Goal: Task Accomplishment & Management: Use online tool/utility

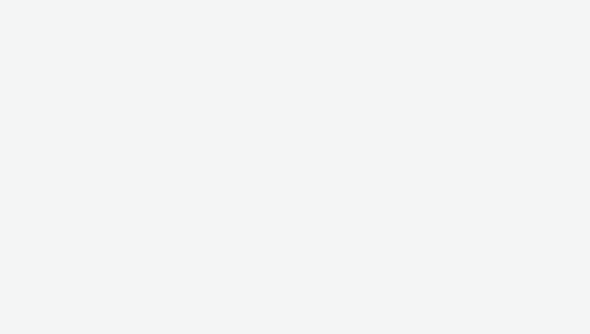
select select "ac009755-aa48-4799-8050-7a339a378eb8"
select select "71807724-10f7-4e4c-8b0a-169380968deb"
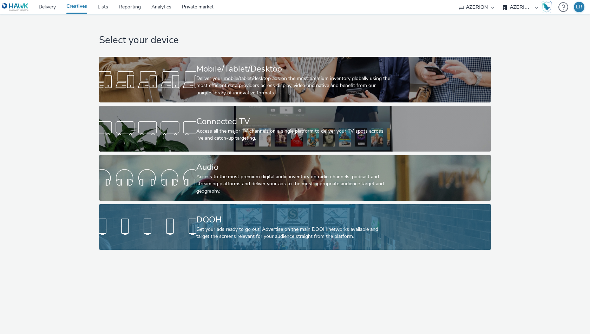
click at [218, 211] on div "DOOH Get your ads ready to go out! Advertise on the main DOOH networks availabl…" at bounding box center [293, 227] width 194 height 46
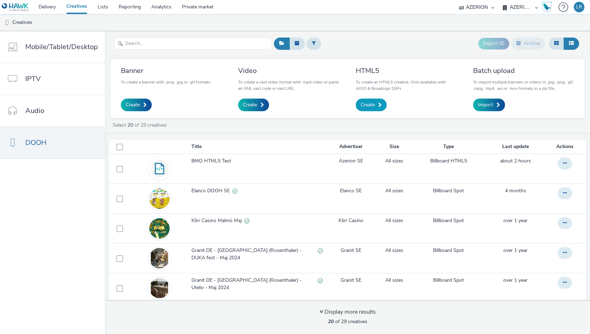
click at [370, 104] on span "Create" at bounding box center [367, 104] width 14 height 7
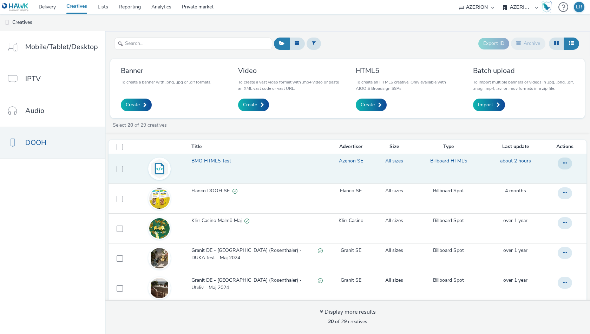
click at [210, 161] on span "BMO HTML5 Test" at bounding box center [212, 161] width 42 height 7
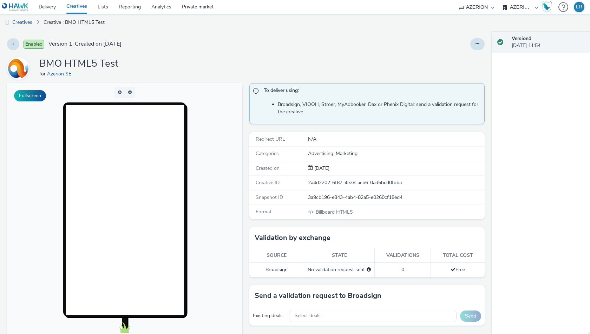
scroll to position [44, 0]
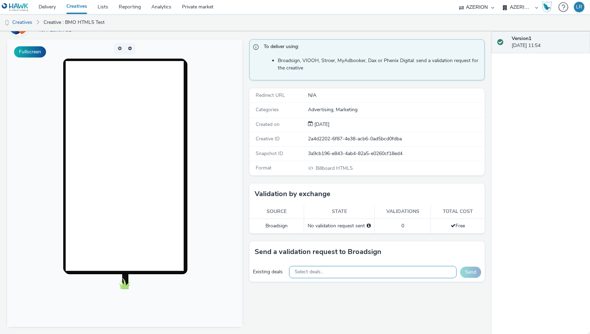
click at [379, 268] on div "Select deals..." at bounding box center [372, 272] width 167 height 12
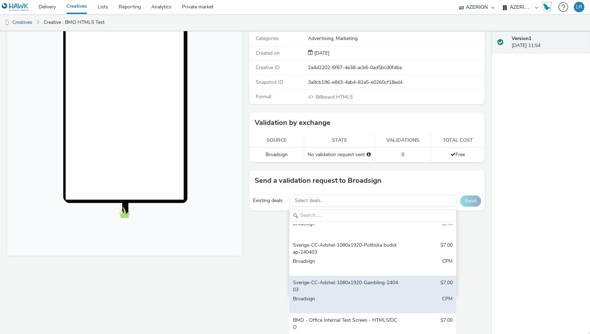
scroll to position [25, 0]
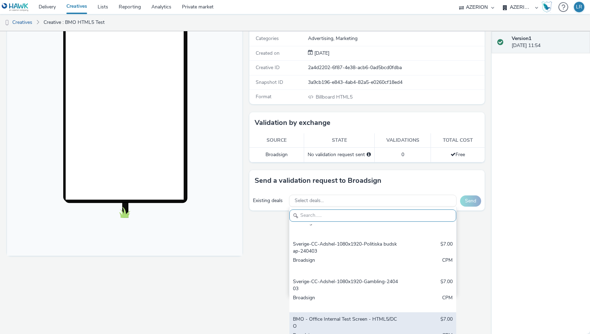
click at [349, 316] on div "BMO - Office Internal Test Screen - HTML5/DCO" at bounding box center [345, 323] width 105 height 14
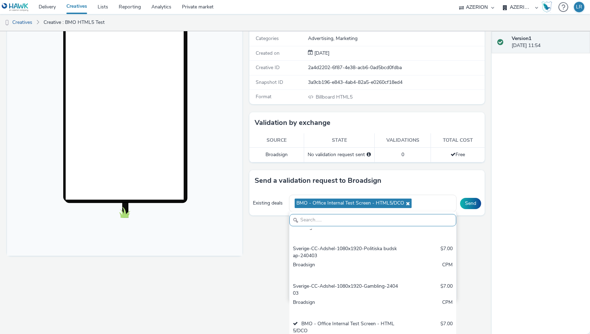
click at [482, 233] on div "To deliver using: Broadsign, VIOOH, Stroer, MyAdbooker, Dax or Phenix Digital: …" at bounding box center [365, 115] width 239 height 295
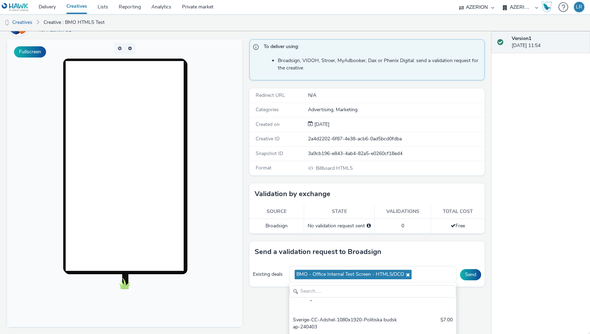
scroll to position [44, 0]
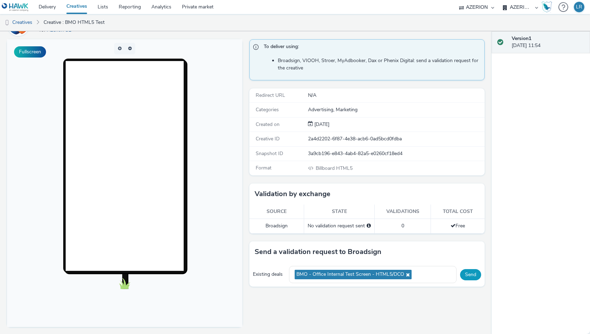
click at [471, 274] on button "Send" at bounding box center [470, 274] width 21 height 11
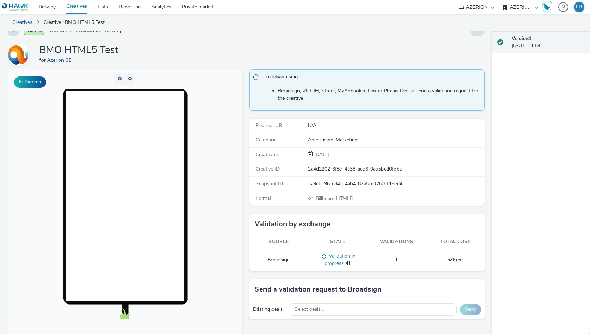
scroll to position [0, 0]
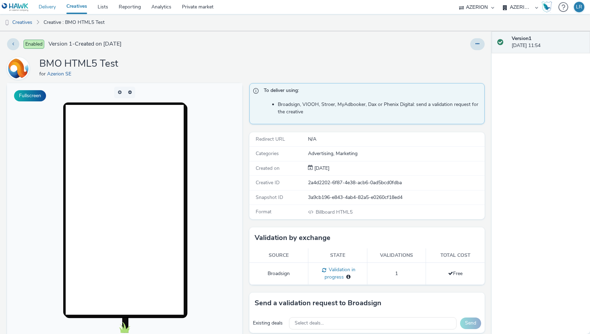
click at [48, 8] on link "Delivery" at bounding box center [47, 7] width 28 height 14
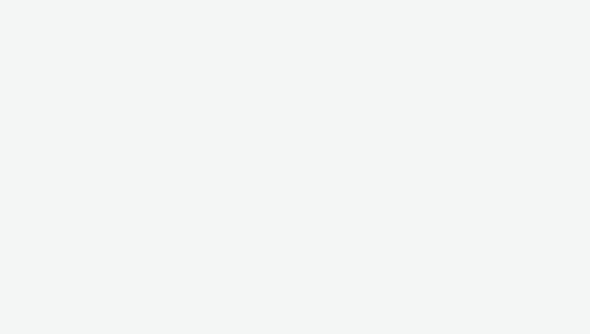
select select "ac009755-aa48-4799-8050-7a339a378eb8"
select select "71807724-10f7-4e4c-8b0a-169380968deb"
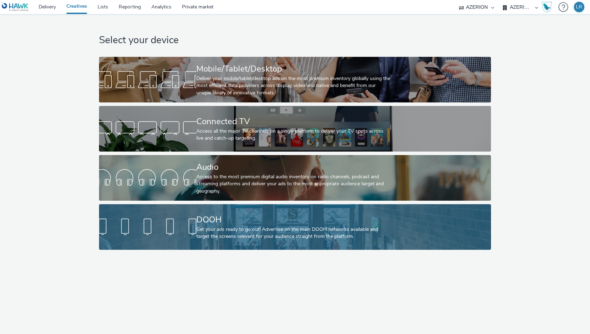
click at [215, 224] on div "DOOH" at bounding box center [293, 220] width 194 height 12
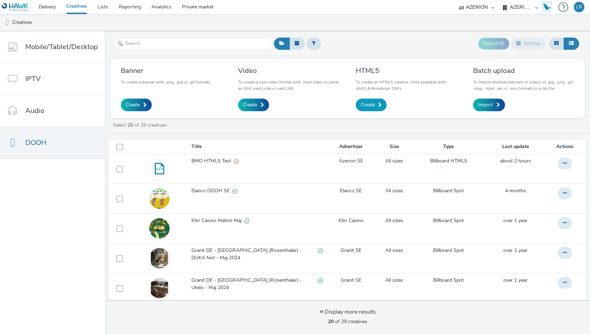
click at [364, 104] on span "Create" at bounding box center [367, 104] width 14 height 7
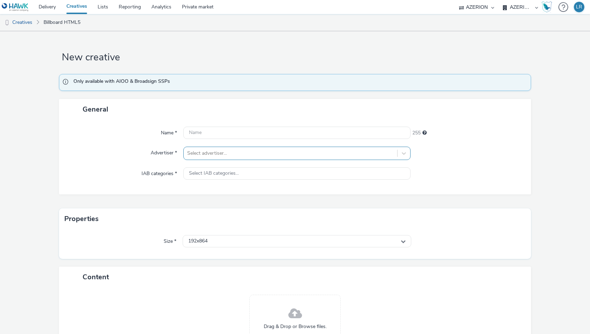
scroll to position [64, 0]
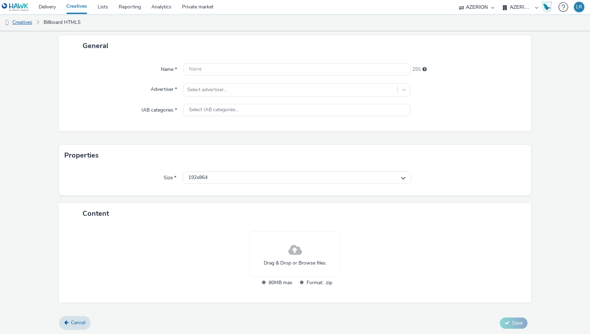
click at [23, 23] on link "Creatives" at bounding box center [18, 22] width 36 height 17
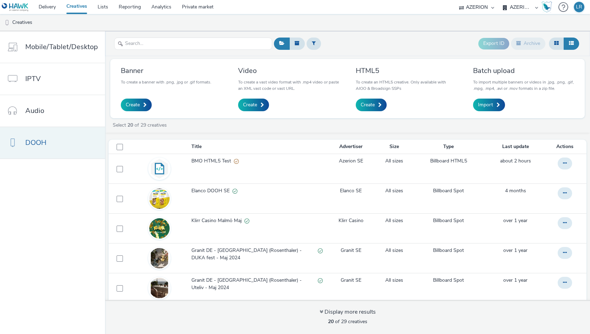
click at [51, 140] on link "DOOH" at bounding box center [52, 143] width 105 height 32
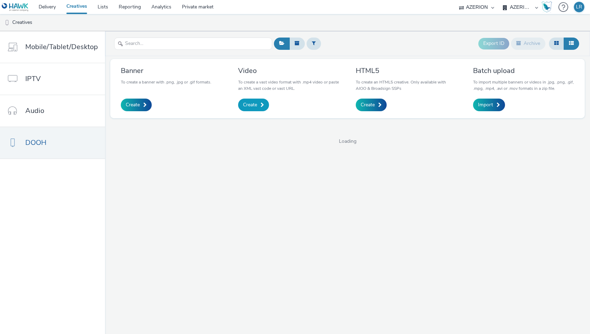
click at [252, 106] on span "Create" at bounding box center [250, 104] width 14 height 7
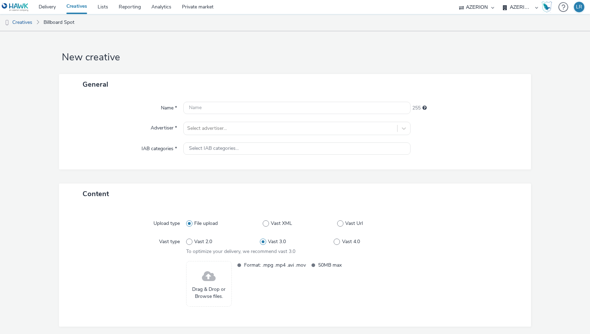
scroll to position [25, 0]
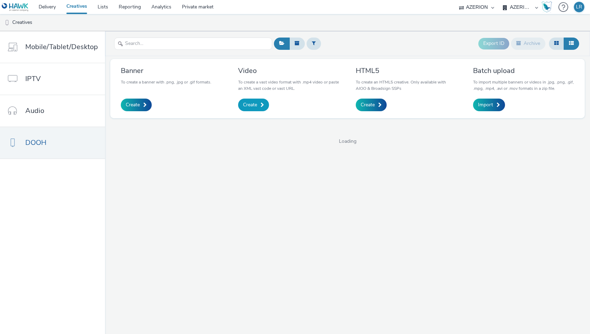
click at [252, 100] on link "Create" at bounding box center [253, 105] width 31 height 13
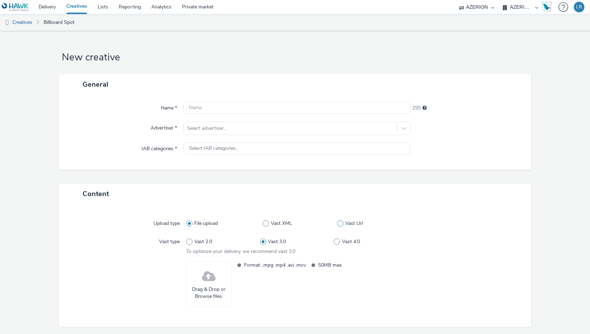
click at [347, 224] on span "Vast Url" at bounding box center [354, 223] width 18 height 7
click at [341, 224] on input "Vast Url" at bounding box center [339, 223] width 5 height 5
radio input "false"
radio input "true"
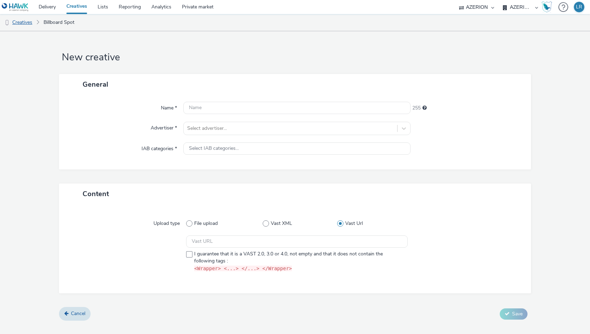
click at [30, 23] on link "Creatives" at bounding box center [18, 22] width 36 height 17
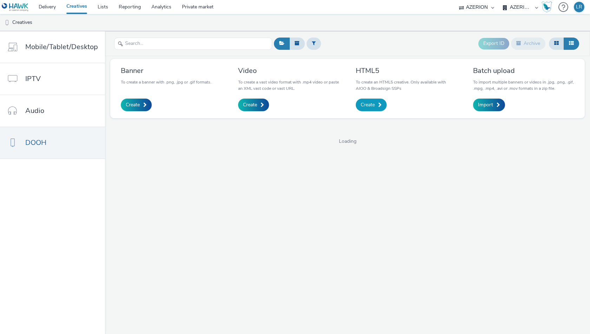
click at [378, 102] on span at bounding box center [380, 104] width 4 height 5
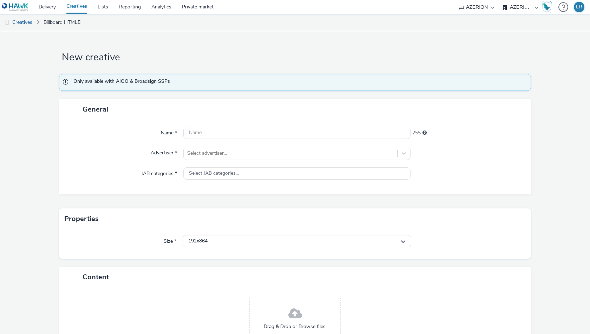
click at [72, 4] on link "Creatives" at bounding box center [76, 7] width 31 height 14
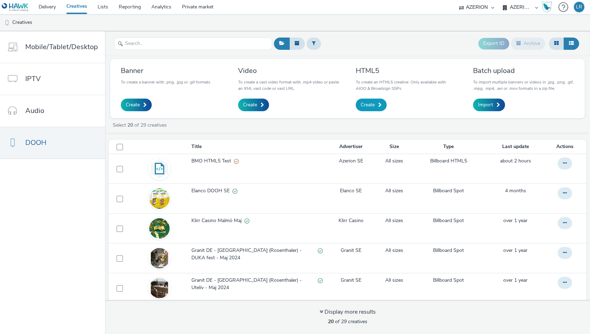
click at [376, 105] on link "Create" at bounding box center [370, 105] width 31 height 13
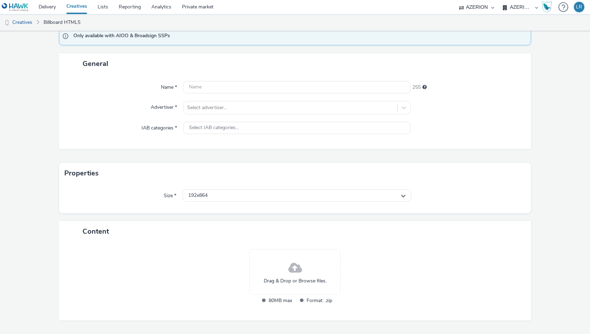
scroll to position [64, 0]
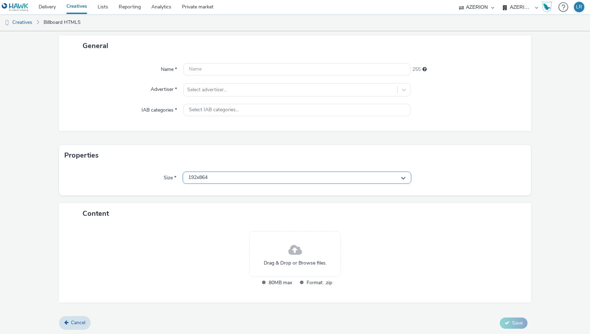
click at [304, 172] on div "192x864" at bounding box center [296, 178] width 228 height 12
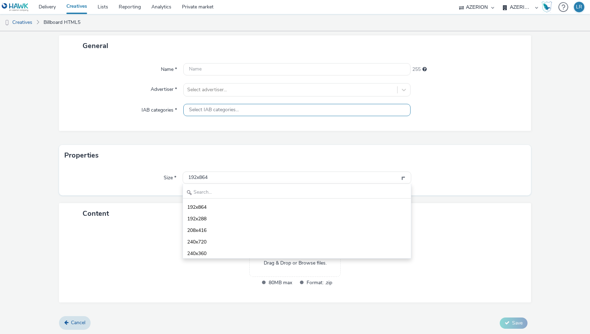
click at [299, 108] on div "Select IAB categories..." at bounding box center [296, 110] width 227 height 12
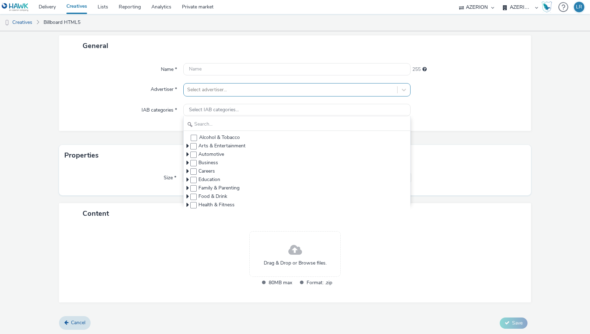
click at [295, 84] on div "Select advertiser..." at bounding box center [290, 89] width 213 height 11
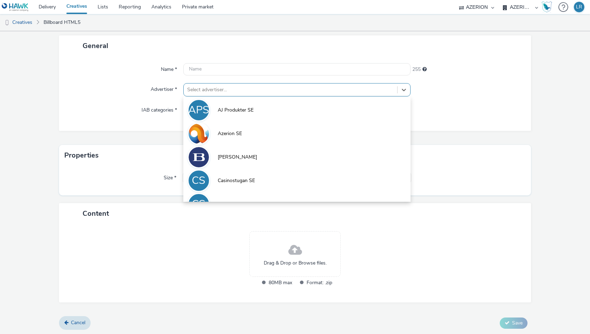
click at [148, 228] on div "Drag & Drop or Browse files. 80MB max Format: .zip" at bounding box center [295, 263] width 472 height 79
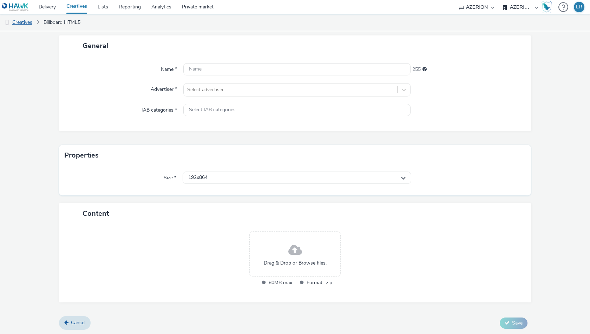
click at [20, 20] on link "Creatives" at bounding box center [18, 22] width 36 height 17
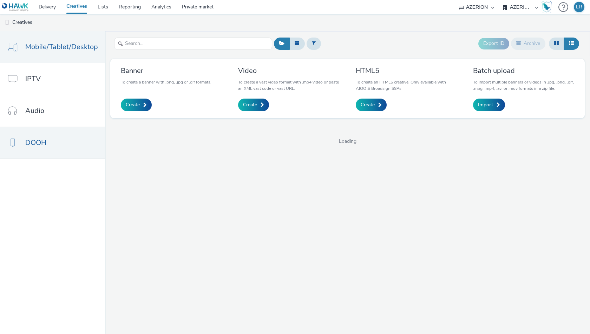
click at [32, 51] on span "Mobile/Tablet/Desktop" at bounding box center [61, 47] width 73 height 10
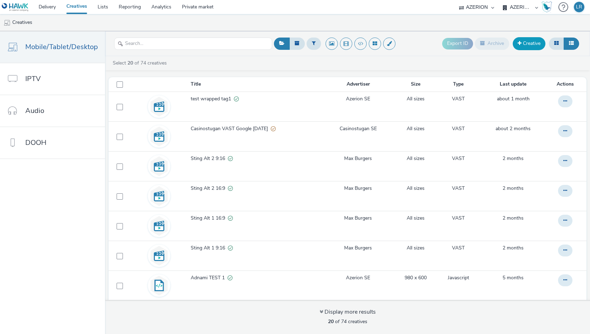
click at [535, 45] on link "Creative" at bounding box center [528, 43] width 33 height 13
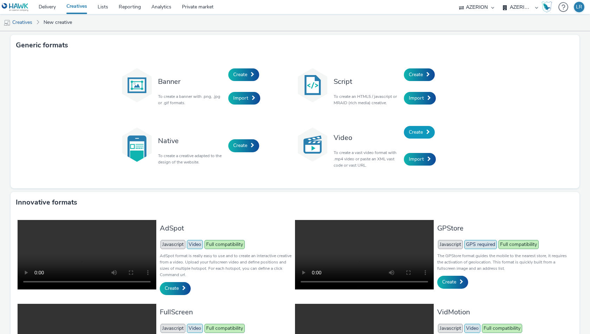
click at [424, 131] on link "Create" at bounding box center [419, 132] width 31 height 13
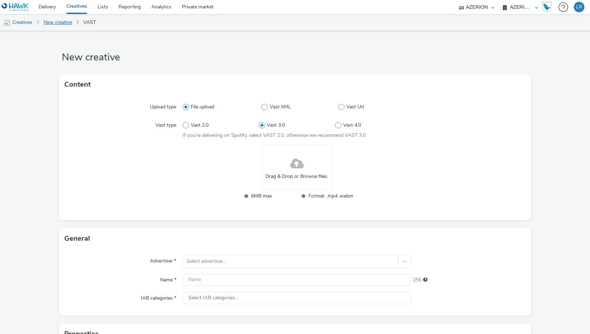
click at [46, 26] on link "New creative" at bounding box center [57, 22] width 35 height 17
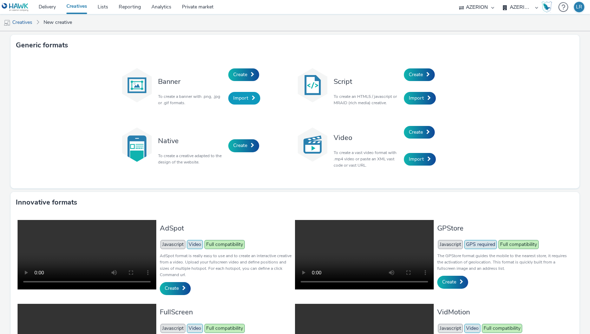
click at [244, 98] on span "Import" at bounding box center [240, 98] width 15 height 7
click at [246, 72] on span "Create" at bounding box center [240, 74] width 14 height 7
click at [15, 25] on link "Creatives" at bounding box center [18, 22] width 36 height 17
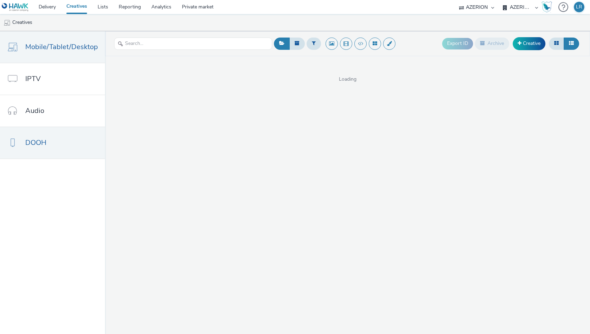
click at [29, 149] on link "DOOH" at bounding box center [52, 143] width 105 height 32
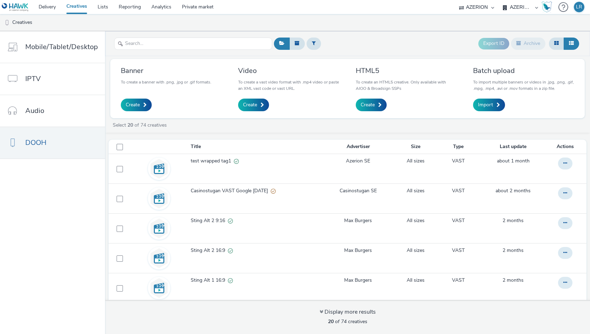
click at [376, 24] on ul "Creatives" at bounding box center [295, 22] width 590 height 17
click at [476, 9] on select "Abkom AB Ad-on Media Nordic AZERION Bright Media Agency AB Exsitec OpusEtt Prog…" at bounding box center [476, 7] width 42 height 14
select select "af150737-b43f-4ba5-bd9a-a1cb8d97585b"
click at [497, 0] on select "Abkom AB Ad-on Media Nordic AZERION Bright Media Agency AB Exsitec OpusEtt Prog…" at bounding box center [476, 7] width 42 height 14
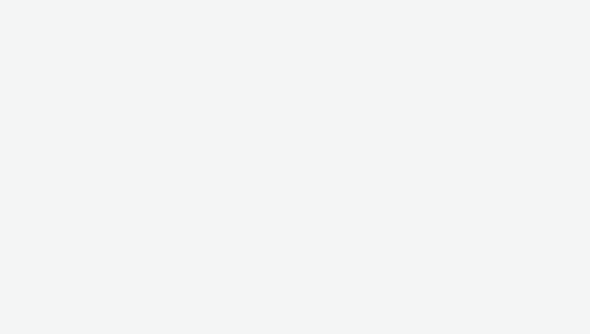
select select "af150737-b43f-4ba5-bd9a-a1cb8d97585b"
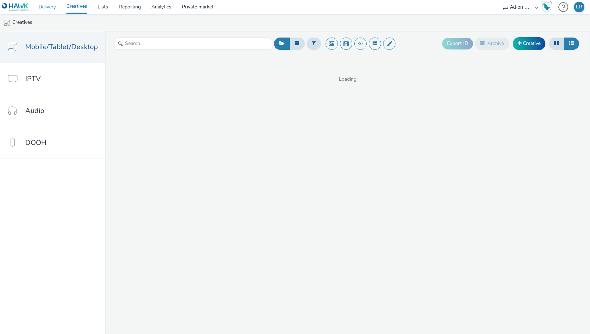
click at [47, 6] on link "Delivery" at bounding box center [47, 7] width 28 height 14
